Goal: Go to known website: Go to known website

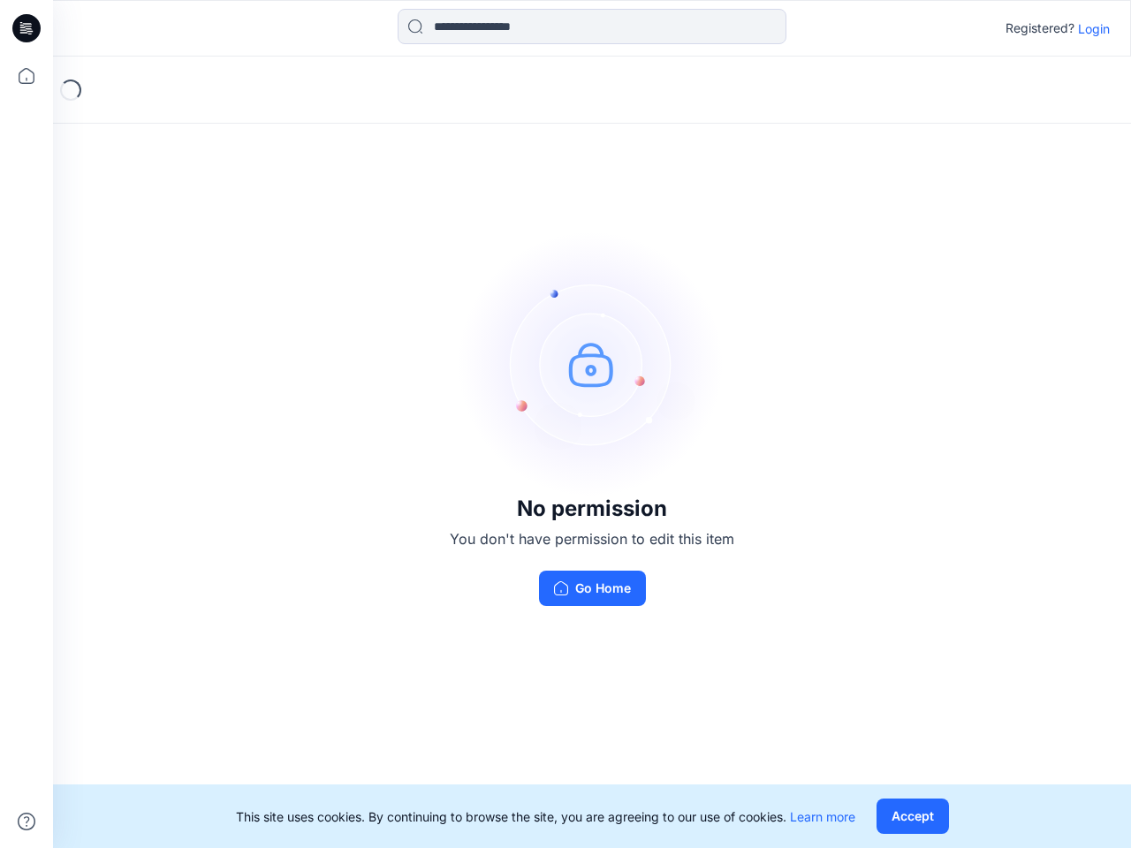
click at [565, 424] on img at bounding box center [591, 363] width 265 height 265
click at [27, 28] on icon at bounding box center [29, 28] width 7 height 1
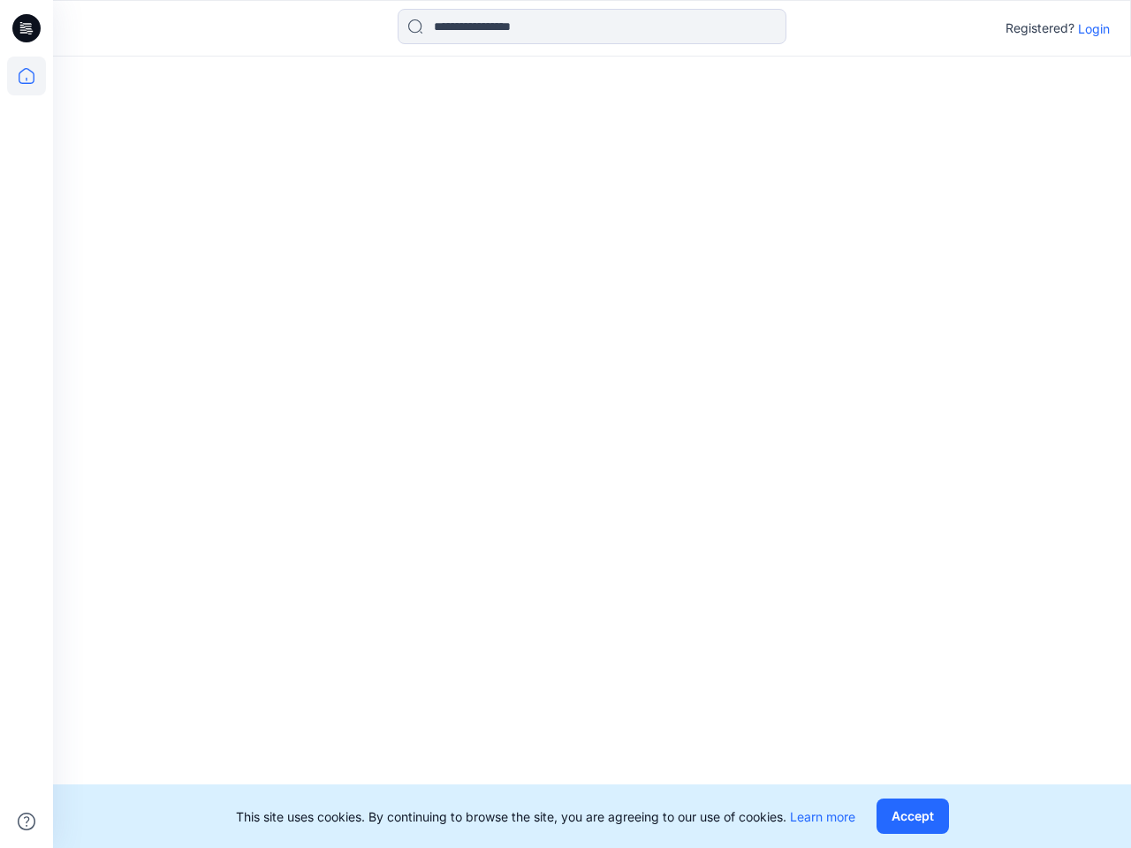
click at [27, 76] on icon at bounding box center [26, 76] width 39 height 39
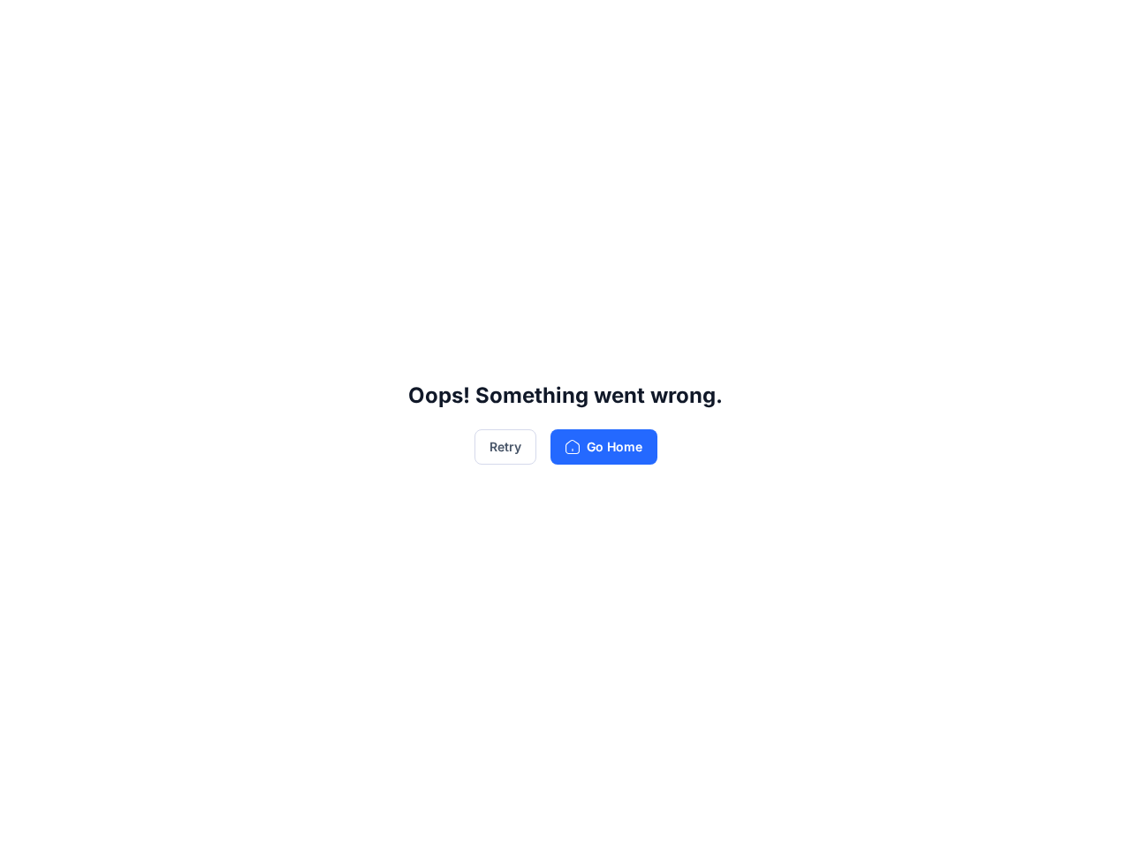
click at [27, 822] on div "Oops! Something went wrong. Retry Go Home" at bounding box center [565, 424] width 1131 height 848
click at [592, 27] on div "Oops! Something went wrong. Retry Go Home" at bounding box center [565, 424] width 1131 height 848
click at [1094, 28] on div "Oops! Something went wrong. Retry Go Home" at bounding box center [565, 424] width 1131 height 848
click at [912, 816] on div "Oops! Something went wrong. Retry Go Home" at bounding box center [565, 424] width 1131 height 848
